Goal: Information Seeking & Learning: Learn about a topic

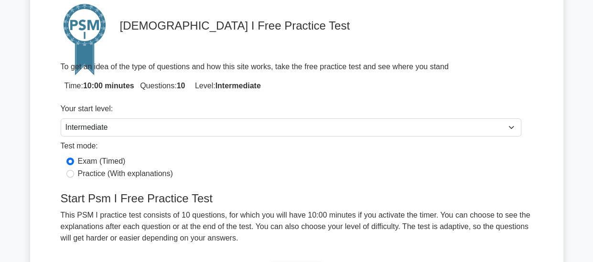
scroll to position [96, 0]
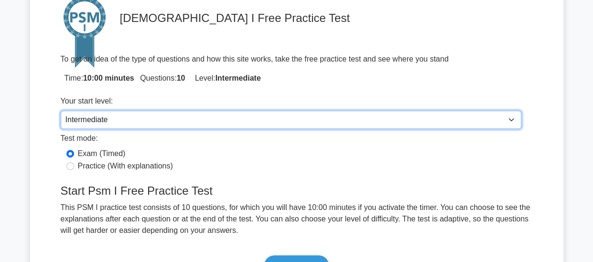
click at [512, 118] on select "Beginner Intermediate Expert" at bounding box center [291, 120] width 461 height 18
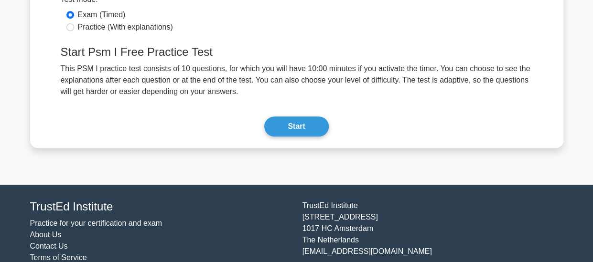
scroll to position [235, 0]
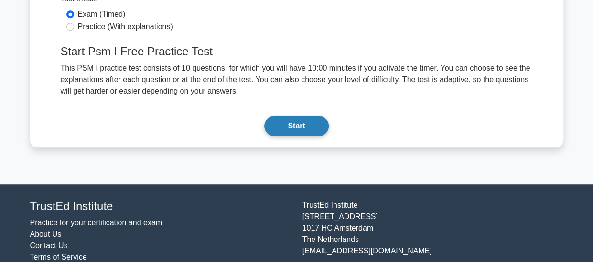
click at [292, 124] on button "Start" at bounding box center [296, 126] width 64 height 20
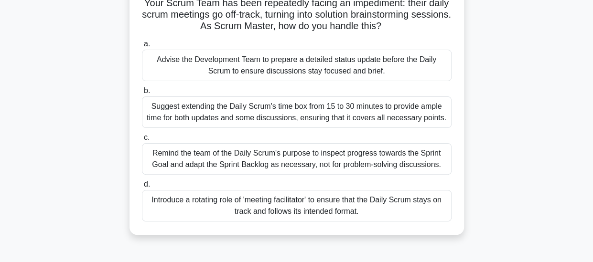
scroll to position [76, 0]
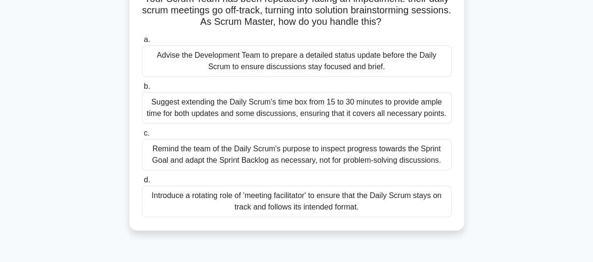
click at [395, 160] on div "Remind the team of the Daily Scrum's purpose to inspect progress towards the Sp…" at bounding box center [297, 155] width 310 height 32
click at [142, 137] on input "c. Remind the team of the Daily Scrum's purpose to inspect progress towards the…" at bounding box center [142, 134] width 0 height 6
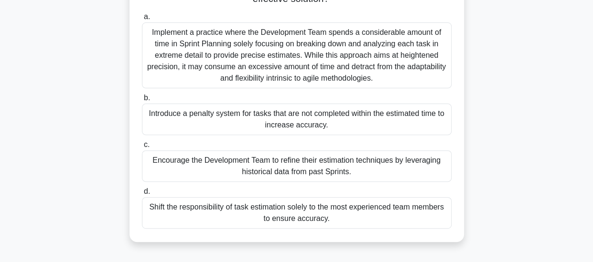
scroll to position [99, 0]
click at [375, 167] on div "Encourage the Development Team to refine their estimation techniques by leverag…" at bounding box center [297, 166] width 310 height 32
click at [142, 148] on input "c. Encourage the Development Team to refine their estimation techniques by leve…" at bounding box center [142, 145] width 0 height 6
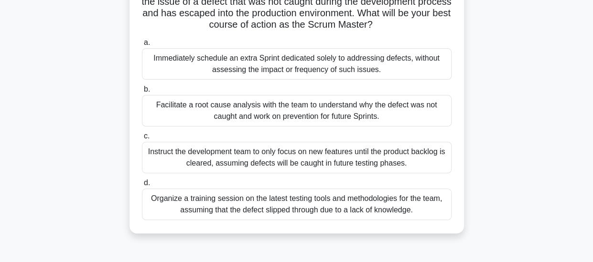
scroll to position [88, 0]
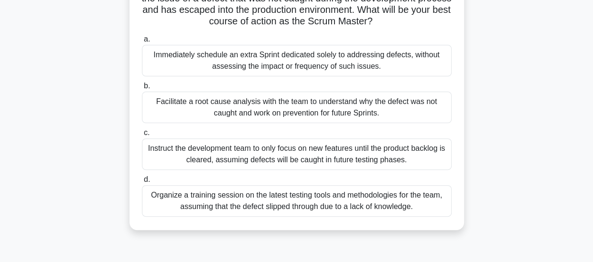
click at [356, 106] on div "Facilitate a root cause analysis with the team to understand why the defect was…" at bounding box center [297, 108] width 310 height 32
click at [142, 89] on input "b. Facilitate a root cause analysis with the team to understand why the defect …" at bounding box center [142, 86] width 0 height 6
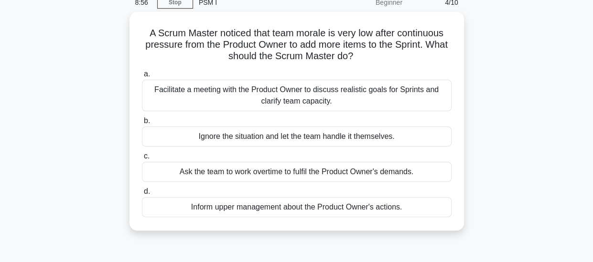
scroll to position [44, 0]
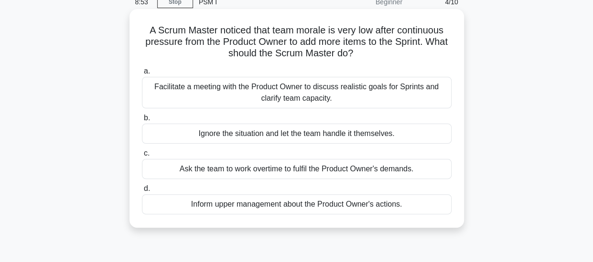
click at [372, 88] on div "Facilitate a meeting with the Product Owner to discuss realistic goals for Spri…" at bounding box center [297, 93] width 310 height 32
click at [142, 75] on input "a. Facilitate a meeting with the Product Owner to discuss realistic goals for S…" at bounding box center [142, 71] width 0 height 6
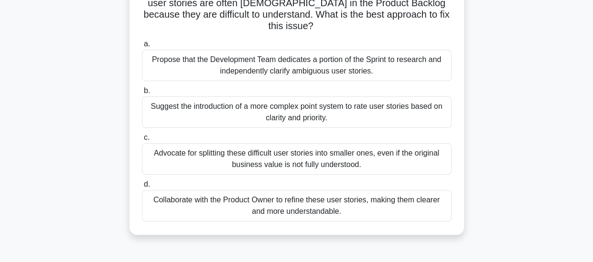
scroll to position [86, 0]
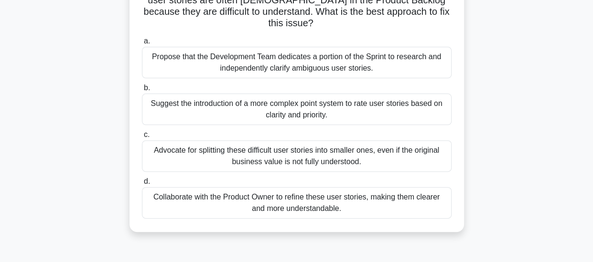
click at [372, 201] on div "Collaborate with the Product Owner to refine these user stories, making them cl…" at bounding box center [297, 203] width 310 height 32
click at [142, 185] on input "d. Collaborate with the Product Owner to refine these user stories, making them…" at bounding box center [142, 182] width 0 height 6
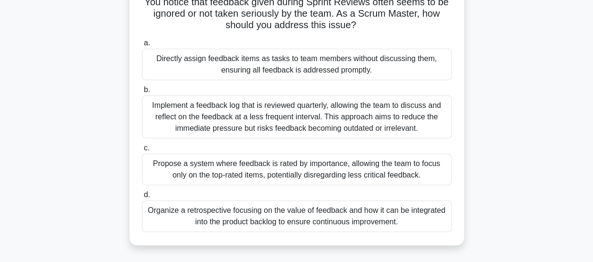
scroll to position [75, 0]
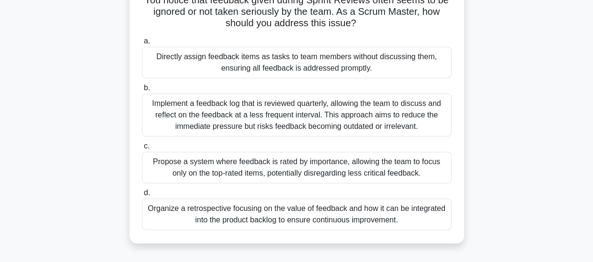
click at [384, 121] on div "Implement a feedback log that is reviewed quarterly, allowing the team to discu…" at bounding box center [297, 115] width 310 height 43
click at [142, 91] on input "b. Implement a feedback log that is reviewed quarterly, allowing the team to di…" at bounding box center [142, 88] width 0 height 6
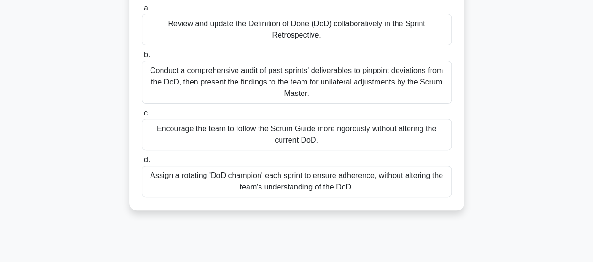
scroll to position [110, 0]
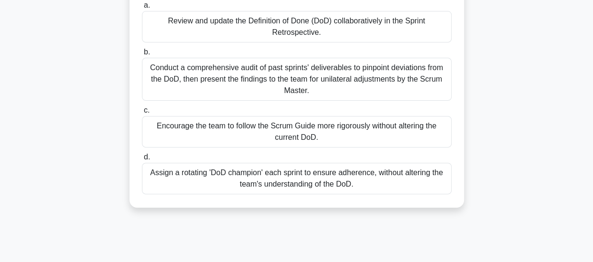
click at [361, 134] on div "Encourage the team to follow the Scrum Guide more rigorously without altering t…" at bounding box center [297, 132] width 310 height 32
click at [142, 114] on input "c. Encourage the team to follow the Scrum Guide more rigorously without alterin…" at bounding box center [142, 111] width 0 height 6
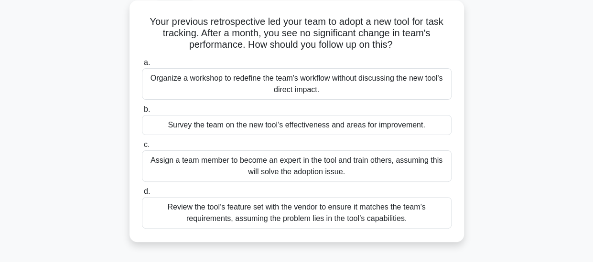
scroll to position [59, 0]
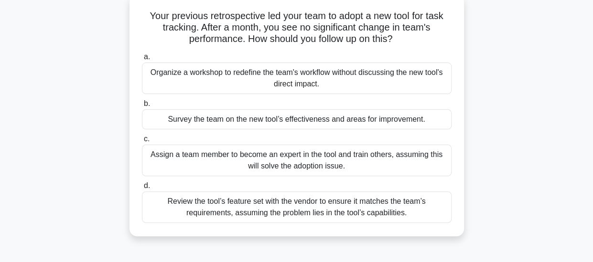
click at [379, 123] on div "Survey the team on the new tool’s effectiveness and areas for improvement." at bounding box center [297, 119] width 310 height 20
click at [142, 107] on input "b. Survey the team on the new tool’s effectiveness and areas for improvement." at bounding box center [142, 104] width 0 height 6
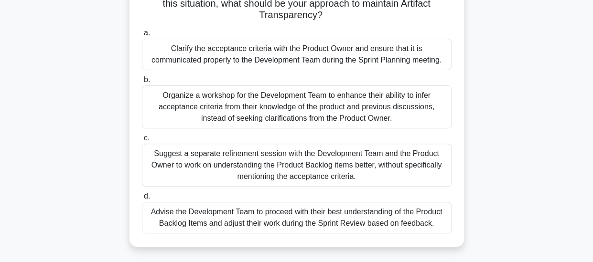
scroll to position [106, 0]
click at [364, 163] on div "Suggest a separate refinement session with the Development Team and the Product…" at bounding box center [297, 164] width 310 height 43
click at [142, 141] on input "c. Suggest a separate refinement session with the Development Team and the Prod…" at bounding box center [142, 138] width 0 height 6
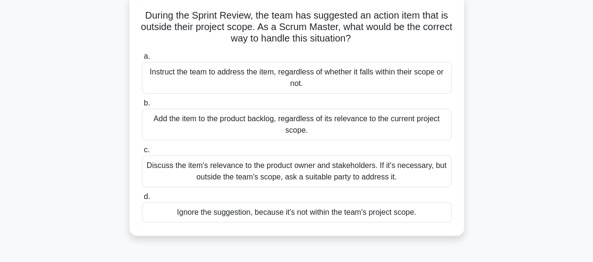
scroll to position [62, 0]
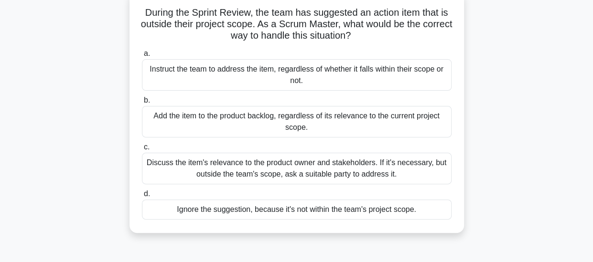
click at [356, 171] on div "Discuss the item's relevance to the product owner and stakeholders. If it's nec…" at bounding box center [297, 169] width 310 height 32
click at [142, 151] on input "c. Discuss the item's relevance to the product owner and stakeholders. If it's …" at bounding box center [142, 147] width 0 height 6
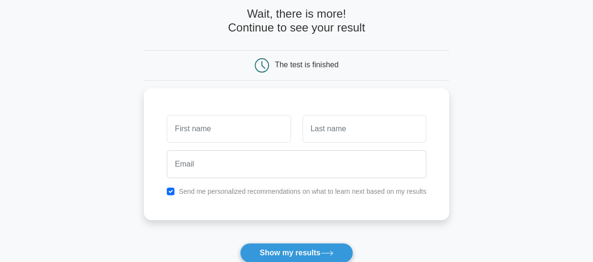
scroll to position [46, 0]
type input "aodajdls"
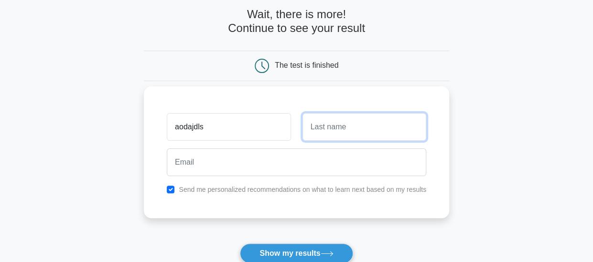
click at [364, 127] on input "text" at bounding box center [365, 127] width 124 height 28
type input "adjkas"
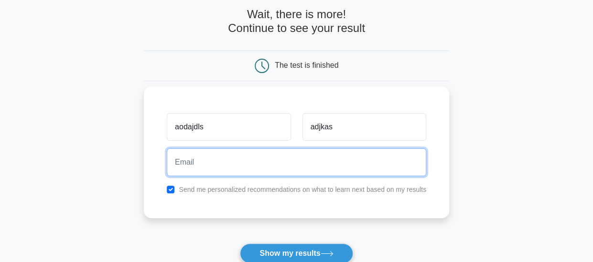
click at [252, 155] on input "email" at bounding box center [297, 163] width 260 height 28
type input "anghelache.ioana@yahoo.com"
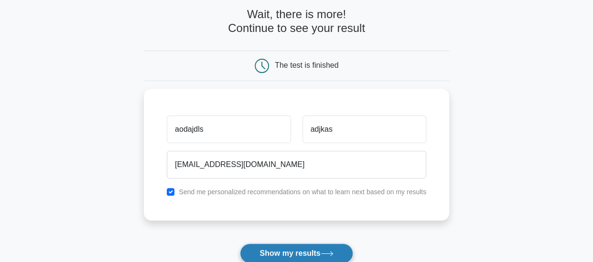
click at [295, 253] on button "Show my results" at bounding box center [296, 254] width 113 height 20
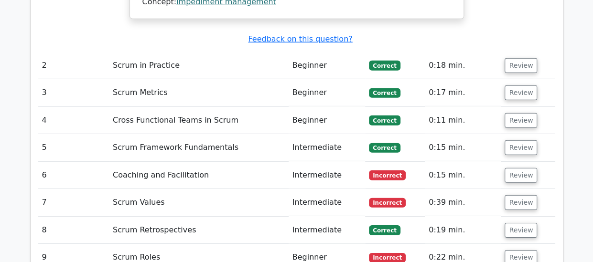
scroll to position [1340, 0]
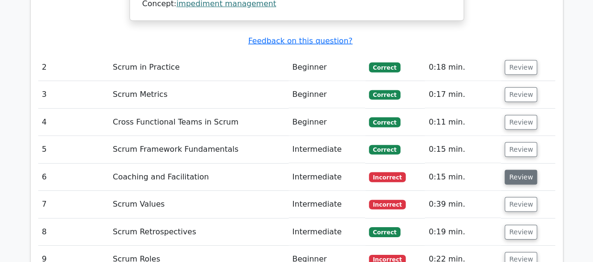
click at [520, 170] on button "Review" at bounding box center [521, 177] width 33 height 15
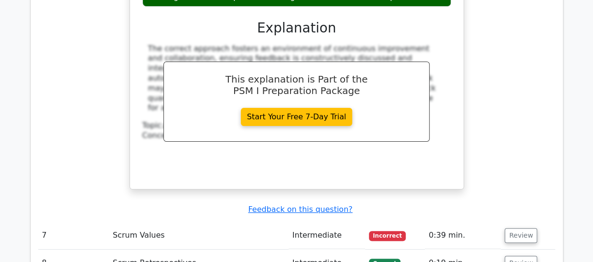
scroll to position [1777, 0]
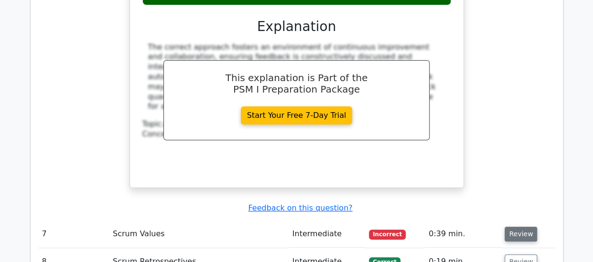
click at [516, 227] on button "Review" at bounding box center [521, 234] width 33 height 15
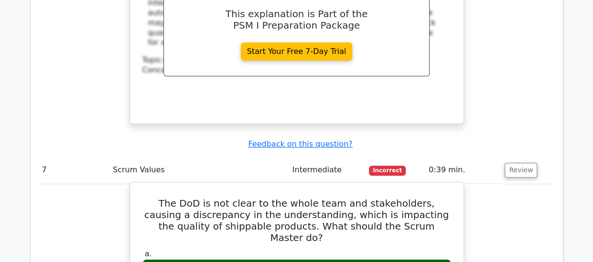
scroll to position [1840, 0]
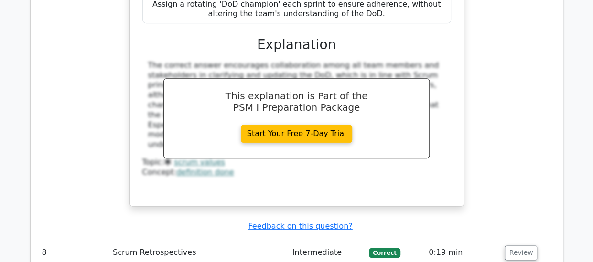
scroll to position [2246, 0]
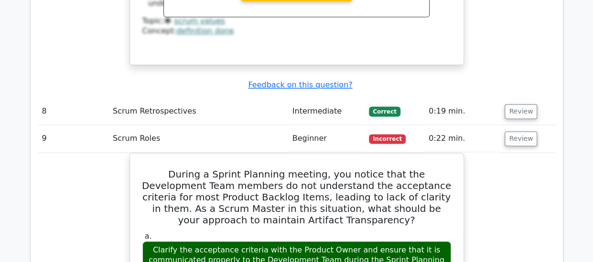
scroll to position [2386, 0]
